Goal: Task Accomplishment & Management: Manage account settings

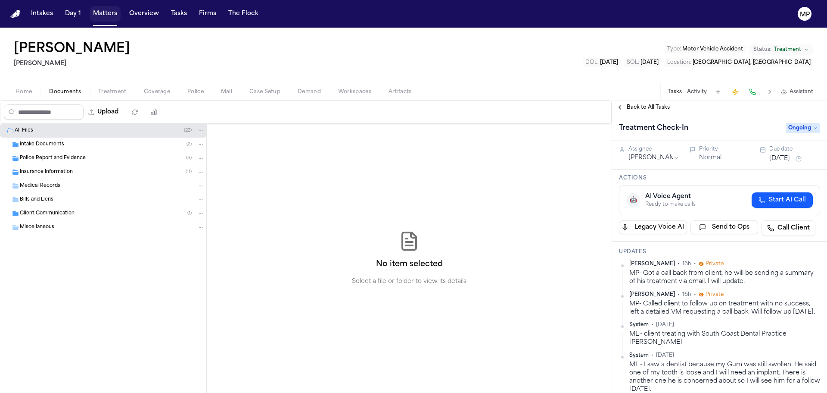
drag, startPoint x: 110, startPoint y: 16, endPoint x: 103, endPoint y: 14, distance: 7.5
click at [110, 16] on button "Matters" at bounding box center [105, 14] width 31 height 16
click at [103, 14] on button "Matters" at bounding box center [105, 14] width 31 height 16
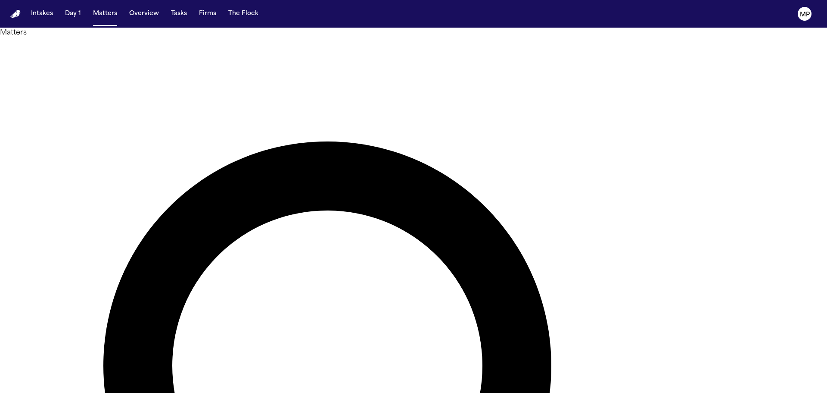
type input "******"
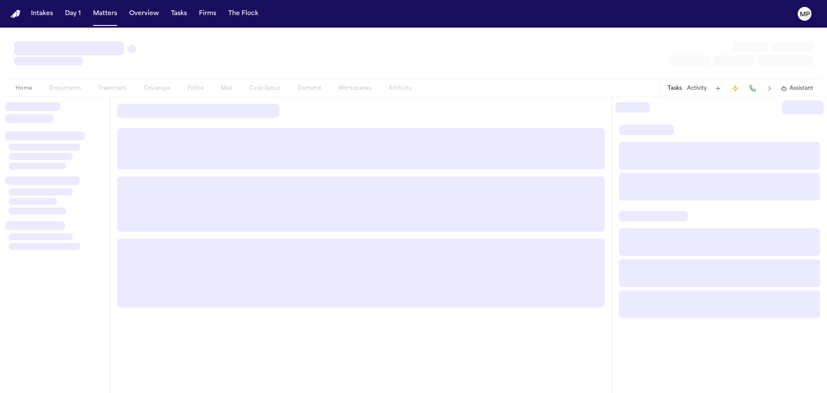
click at [125, 99] on div at bounding box center [361, 205] width 502 height 217
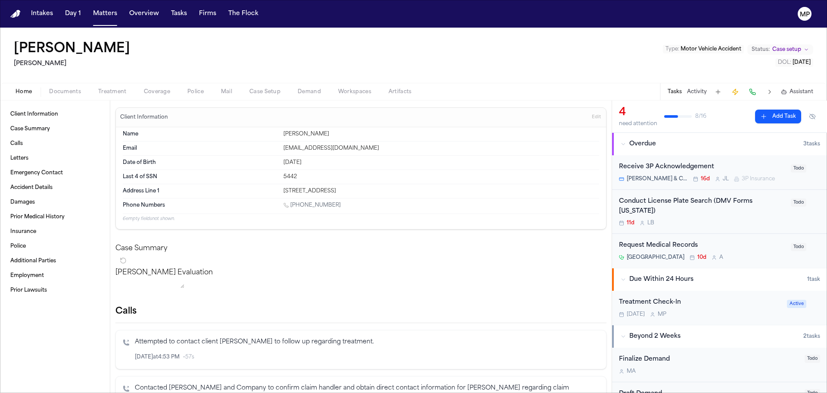
click at [60, 86] on div "Home Documents Treatment Coverage Police Mail Case Setup Demand Workspaces Arti…" at bounding box center [413, 91] width 827 height 17
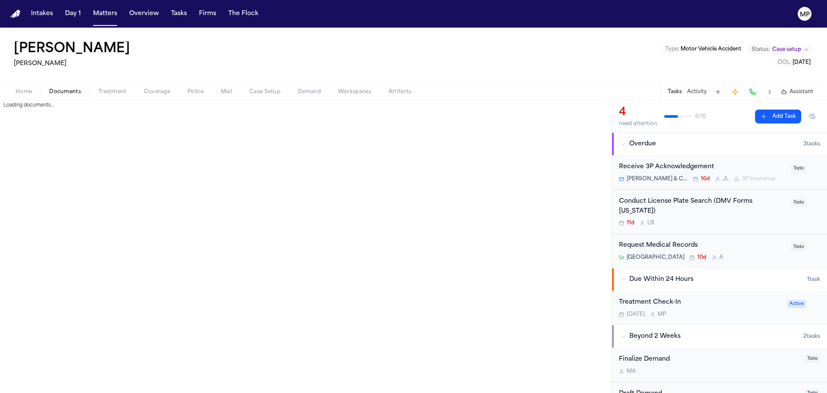
click at [50, 90] on span "Documents" at bounding box center [65, 91] width 32 height 7
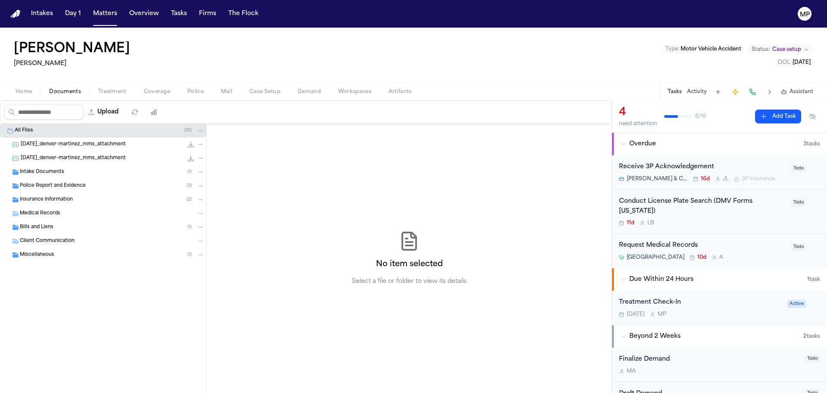
click at [66, 178] on div "Intake Documents ( 1 )" at bounding box center [103, 172] width 206 height 14
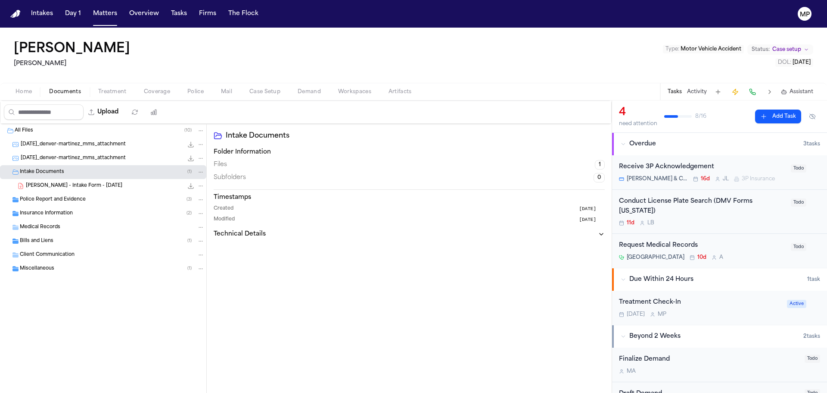
click at [64, 183] on span "[PERSON_NAME] - Intake Form - [DATE]" at bounding box center [74, 185] width 97 height 7
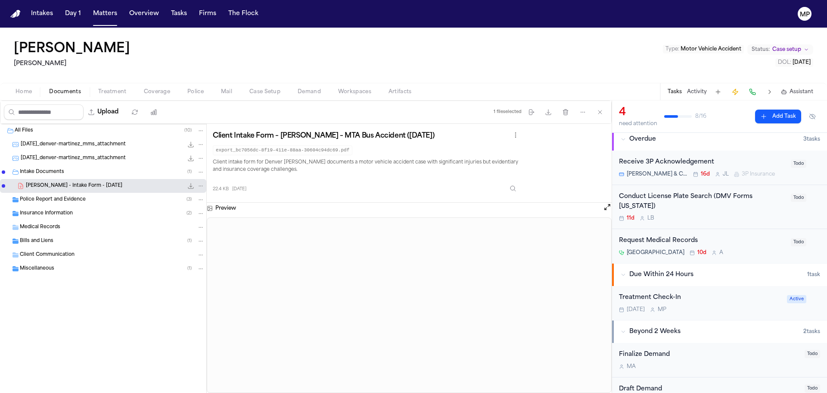
scroll to position [1, 0]
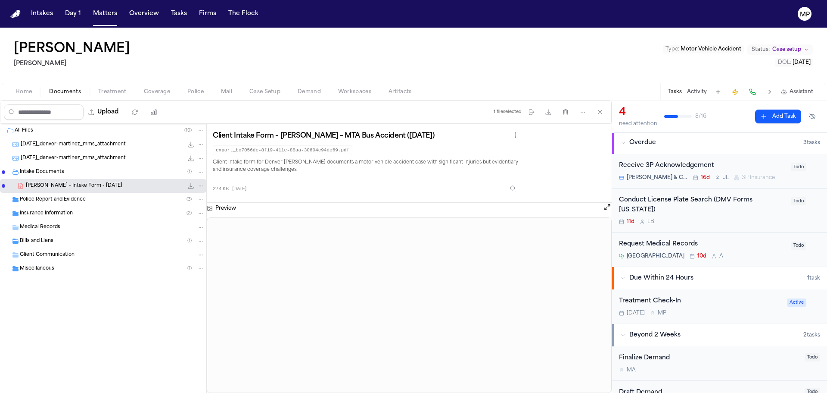
click at [739, 308] on div "Treatment Check-In [DATE] M P" at bounding box center [700, 306] width 163 height 20
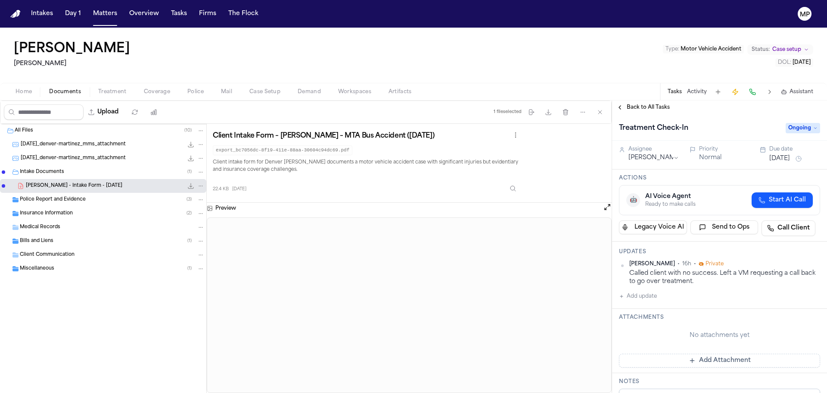
click at [624, 296] on button "Add update" at bounding box center [638, 296] width 38 height 10
click at [667, 300] on textarea "Add your update" at bounding box center [725, 302] width 184 height 17
click at [706, 311] on textarea "Add your update" at bounding box center [725, 302] width 184 height 17
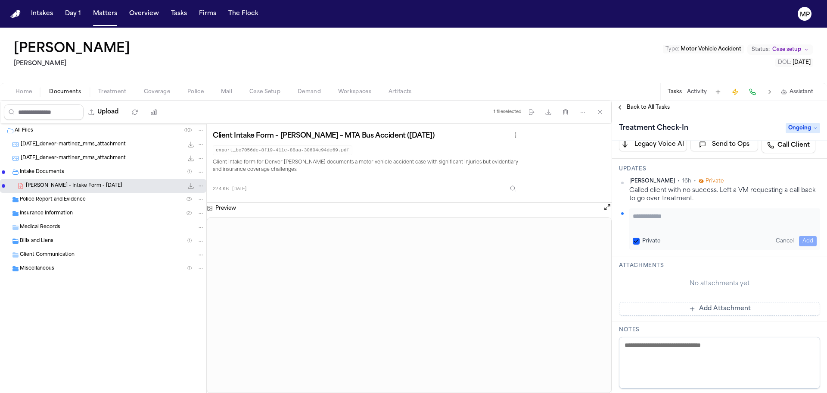
scroll to position [86, 0]
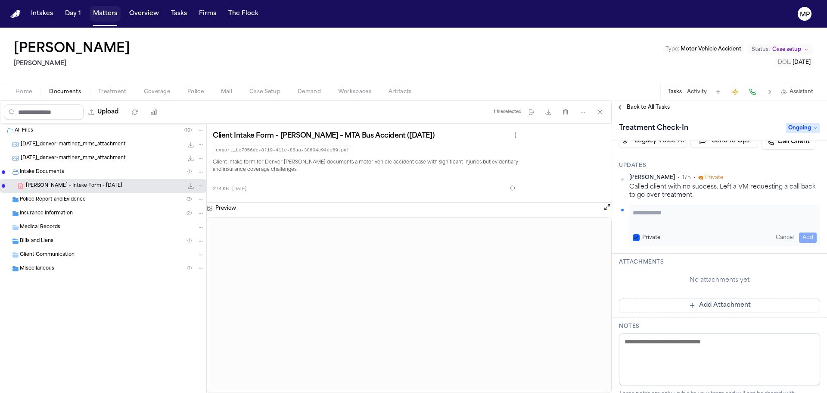
click at [109, 21] on button "Matters" at bounding box center [105, 14] width 31 height 16
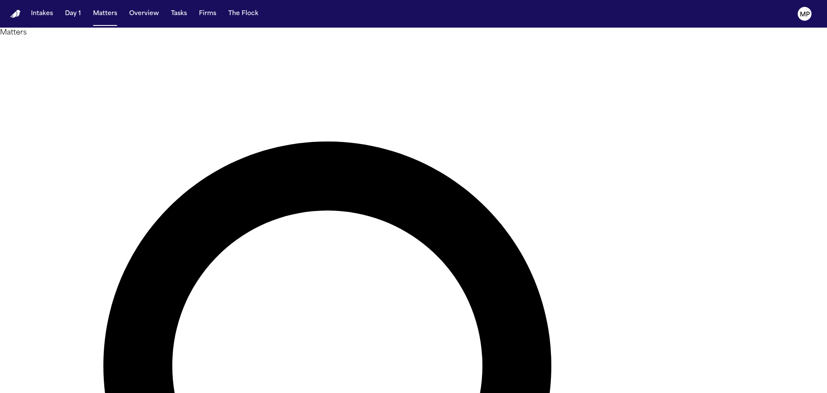
drag, startPoint x: 495, startPoint y: 47, endPoint x: 364, endPoint y: 59, distance: 132.0
type input "******"
click at [465, 292] on main "Matters ****** Overview Add Matter Client Name Firm Name Phone Number Preferred…" at bounding box center [413, 210] width 827 height 365
